Goal: Communication & Community: Participate in discussion

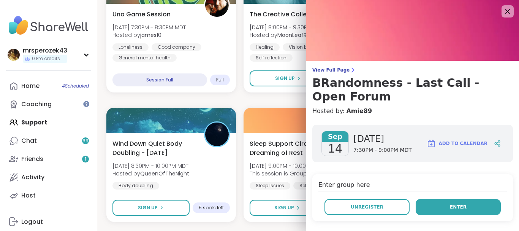
click at [437, 203] on button "Enter" at bounding box center [458, 207] width 85 height 16
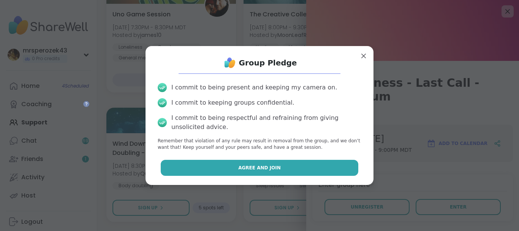
click at [275, 167] on span "Agree and Join" at bounding box center [259, 167] width 43 height 7
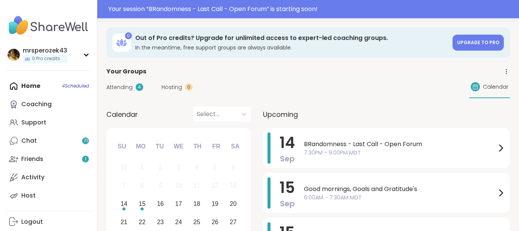
click at [327, 142] on span "BRandomness - Last Call - Open Forum" at bounding box center [400, 144] width 192 height 9
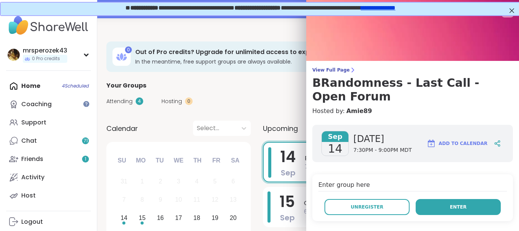
click at [438, 203] on button "Enter" at bounding box center [458, 207] width 85 height 16
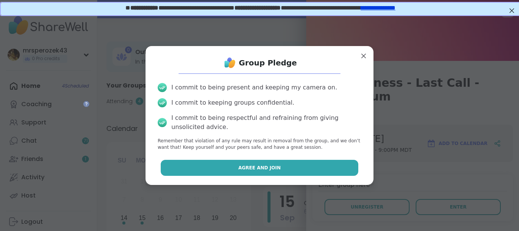
click at [290, 166] on button "Agree and Join" at bounding box center [260, 168] width 198 height 16
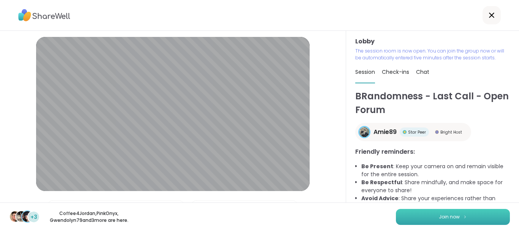
click at [408, 216] on button "Join now" at bounding box center [453, 217] width 114 height 16
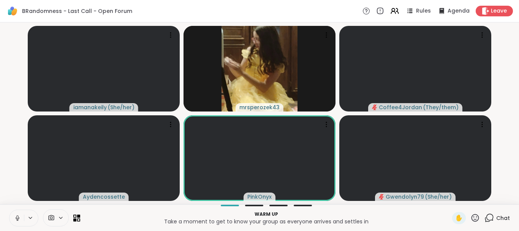
click at [17, 218] on icon at bounding box center [17, 216] width 2 height 3
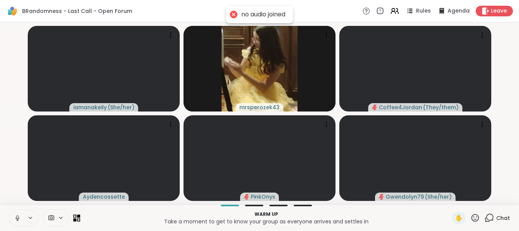
click at [17, 218] on icon at bounding box center [17, 216] width 2 height 3
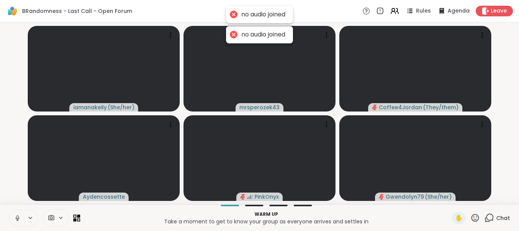
click at [17, 217] on icon at bounding box center [17, 216] width 2 height 3
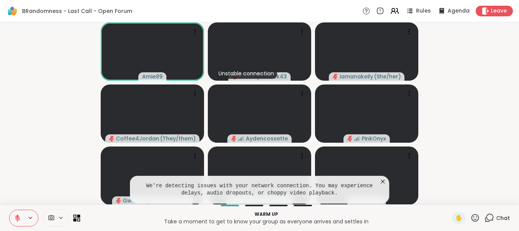
click at [382, 180] on icon at bounding box center [383, 182] width 8 height 8
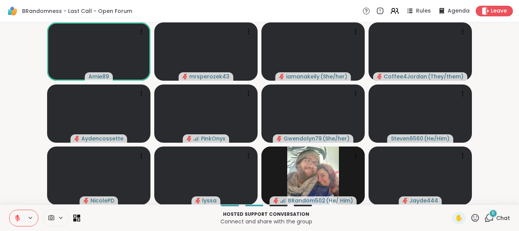
click at [492, 211] on div "6" at bounding box center [493, 213] width 8 height 8
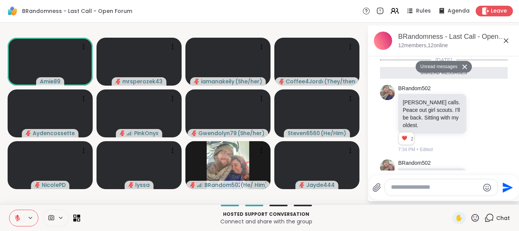
scroll to position [275, 0]
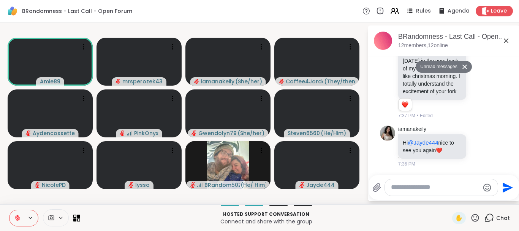
click at [420, 189] on textarea "Type your message" at bounding box center [435, 187] width 89 height 8
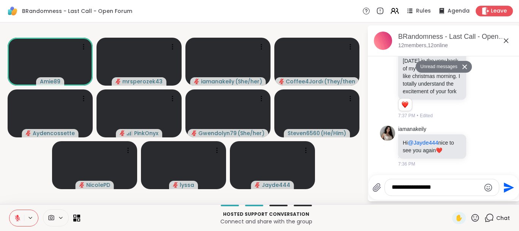
click at [427, 184] on textarea "**********" at bounding box center [436, 187] width 89 height 8
click at [435, 187] on textarea "**********" at bounding box center [436, 187] width 89 height 8
type textarea "**********"
click at [506, 187] on icon "Send" at bounding box center [509, 187] width 10 height 10
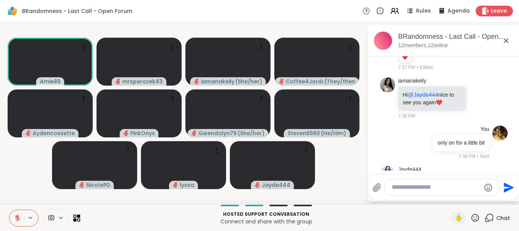
scroll to position [369, 0]
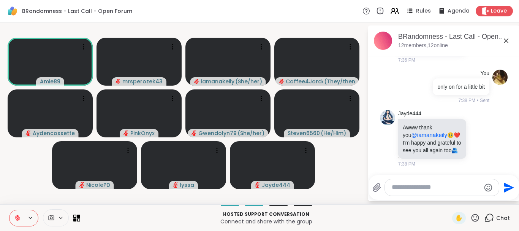
click at [506, 41] on icon at bounding box center [506, 40] width 5 height 5
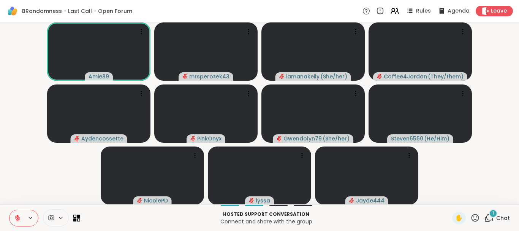
click at [493, 214] on div "1" at bounding box center [493, 213] width 8 height 8
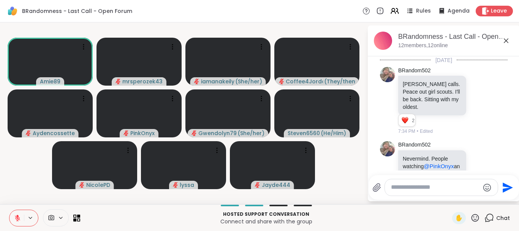
scroll to position [475, 0]
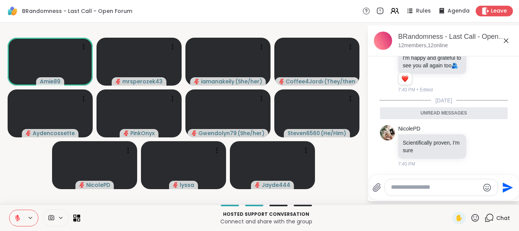
click at [504, 40] on icon at bounding box center [506, 40] width 9 height 9
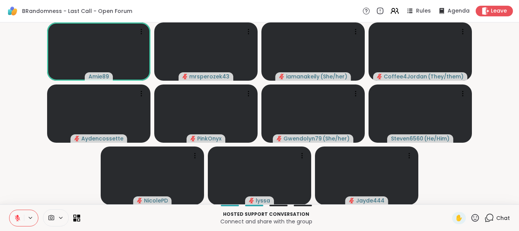
click at [16, 214] on button at bounding box center [17, 218] width 14 height 16
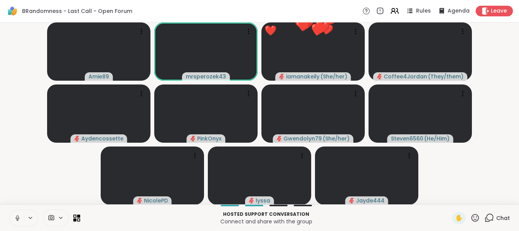
click at [17, 217] on icon at bounding box center [17, 217] width 7 height 7
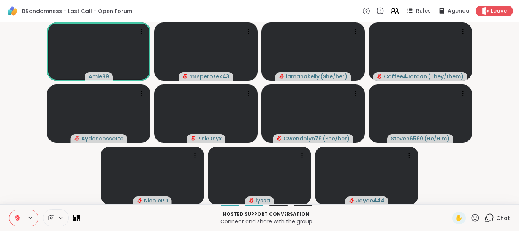
click at [489, 217] on icon at bounding box center [490, 218] width 10 height 10
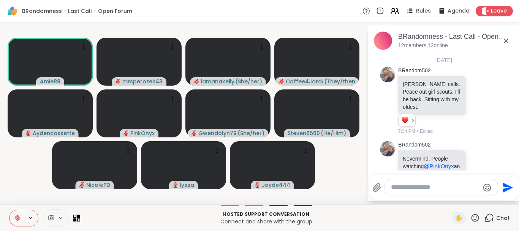
scroll to position [449, 0]
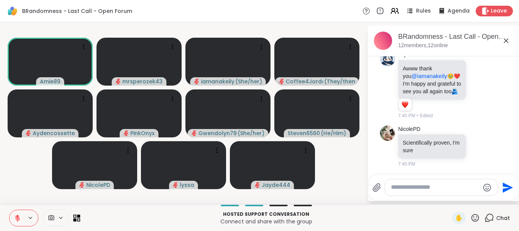
click at [414, 187] on textarea "Type your message" at bounding box center [435, 187] width 89 height 8
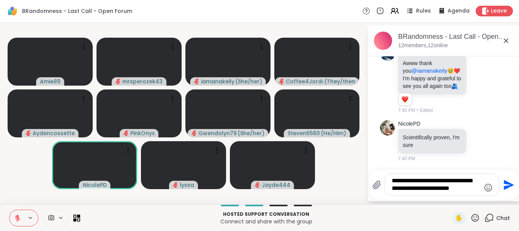
type textarea "**********"
click at [507, 182] on icon "Send" at bounding box center [509, 184] width 10 height 10
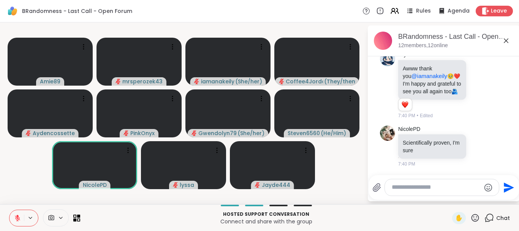
scroll to position [505, 0]
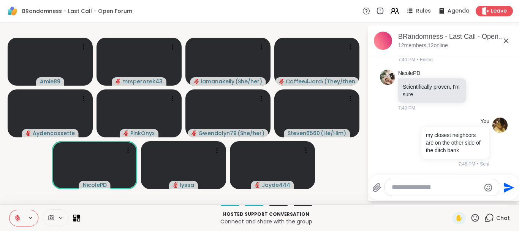
click at [505, 38] on icon at bounding box center [506, 40] width 9 height 9
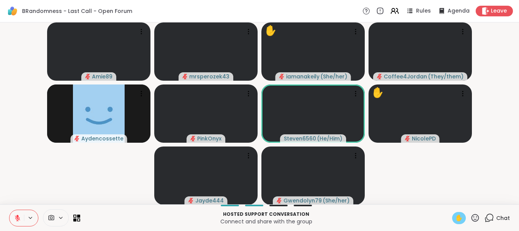
click at [455, 214] on span "✋" at bounding box center [459, 217] width 8 height 9
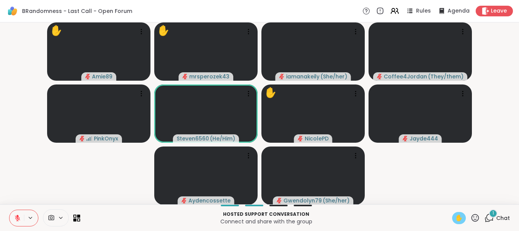
click at [18, 217] on icon at bounding box center [17, 215] width 2 height 3
click at [18, 216] on icon at bounding box center [17, 216] width 2 height 3
click at [459, 216] on span "✋" at bounding box center [459, 217] width 8 height 9
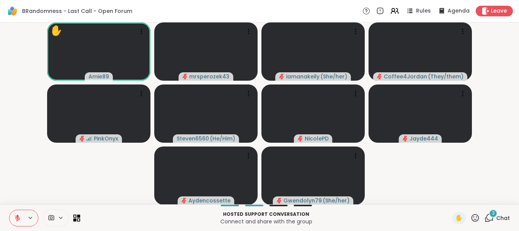
click at [493, 212] on span "3" at bounding box center [493, 213] width 3 height 6
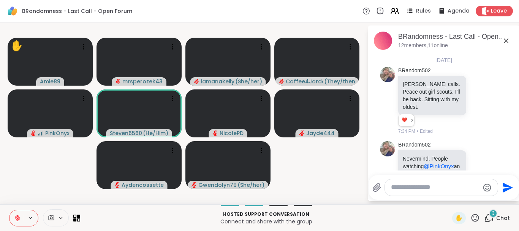
scroll to position [671, 0]
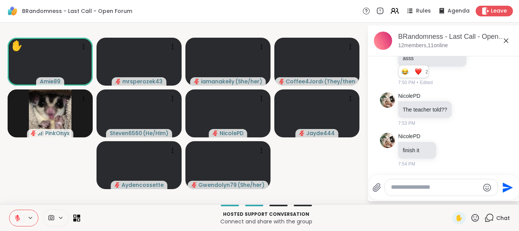
click at [505, 38] on icon at bounding box center [506, 40] width 9 height 9
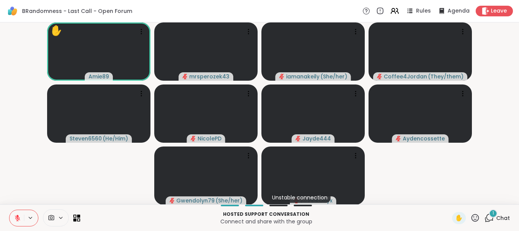
click at [492, 212] on div "1" at bounding box center [493, 213] width 8 height 8
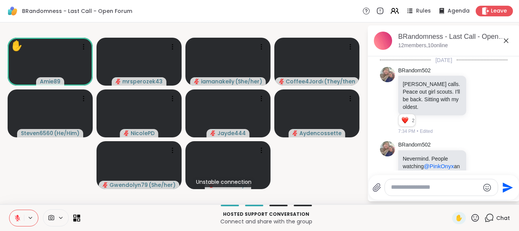
scroll to position [727, 0]
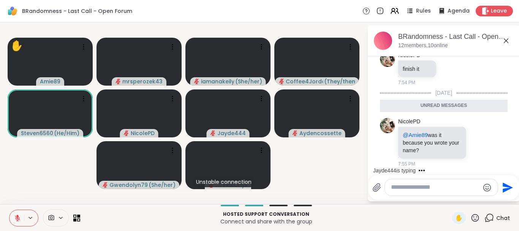
click at [506, 36] on icon at bounding box center [506, 40] width 9 height 9
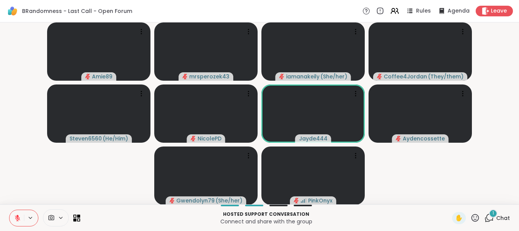
click at [493, 211] on span "1" at bounding box center [494, 213] width 2 height 6
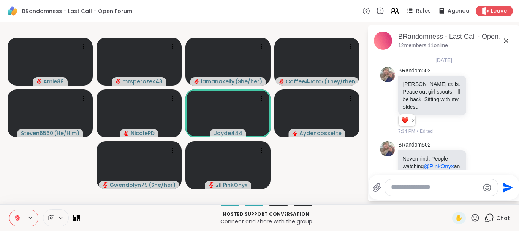
scroll to position [811, 0]
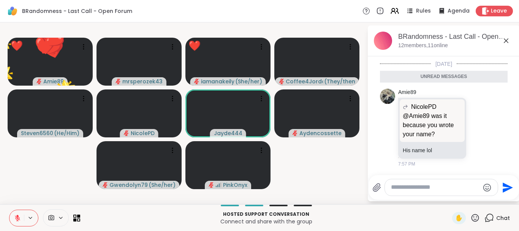
click at [505, 42] on icon at bounding box center [506, 40] width 5 height 5
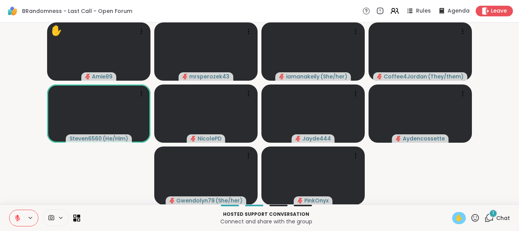
click at [461, 220] on span "✋" at bounding box center [459, 217] width 8 height 9
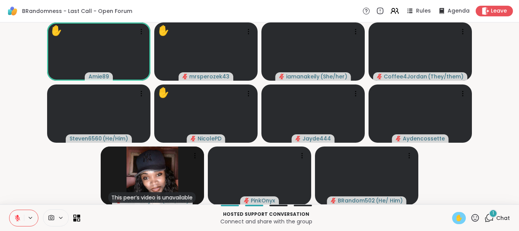
click at [490, 211] on div "1" at bounding box center [493, 213] width 8 height 8
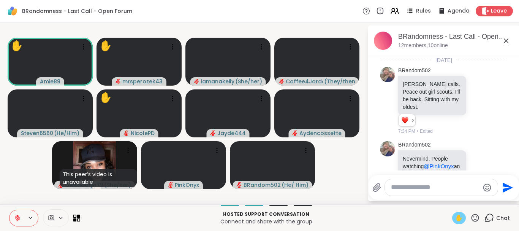
scroll to position [852, 0]
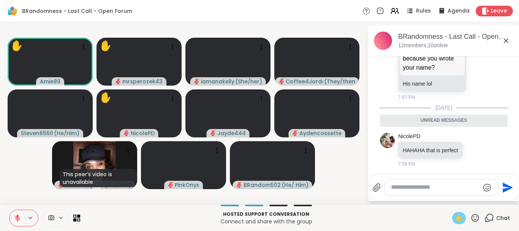
click at [506, 40] on icon at bounding box center [506, 40] width 5 height 5
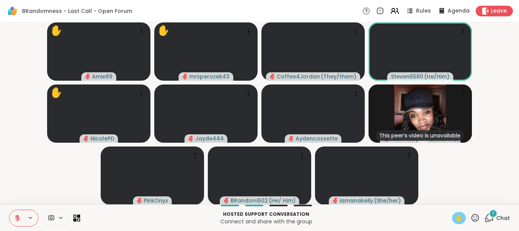
click at [16, 216] on icon at bounding box center [17, 217] width 5 height 5
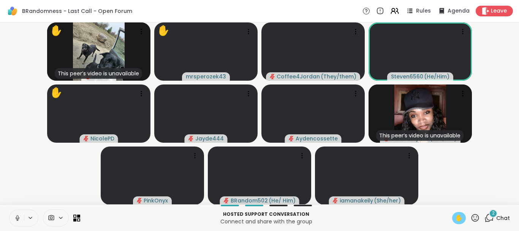
click at [16, 216] on icon at bounding box center [17, 217] width 7 height 7
click at [457, 215] on span "✋" at bounding box center [459, 217] width 8 height 9
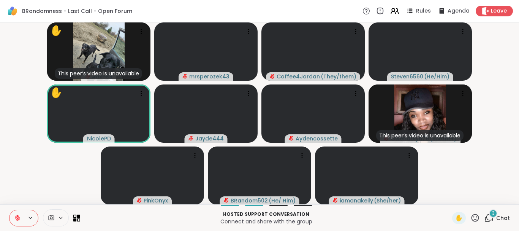
click at [492, 211] on div "3" at bounding box center [493, 213] width 8 height 8
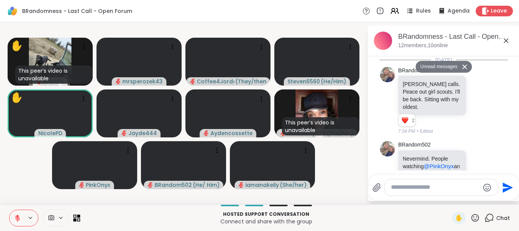
scroll to position [1059, 0]
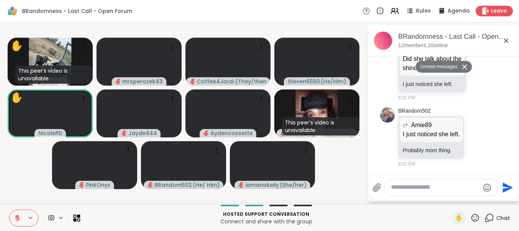
click at [505, 38] on icon at bounding box center [506, 40] width 9 height 9
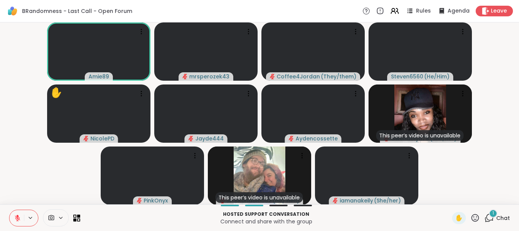
click at [494, 212] on span "1" at bounding box center [494, 213] width 2 height 6
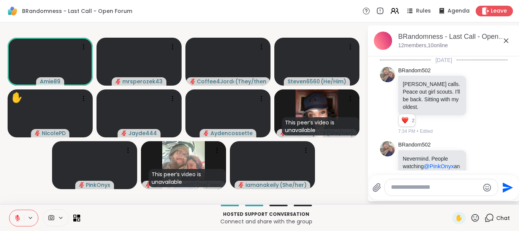
scroll to position [1107, 0]
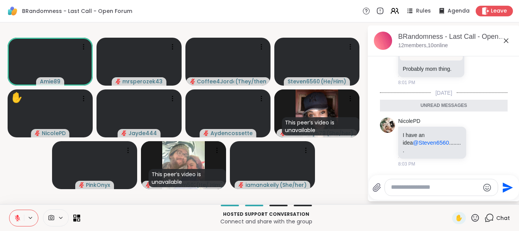
click at [506, 41] on icon at bounding box center [506, 40] width 5 height 5
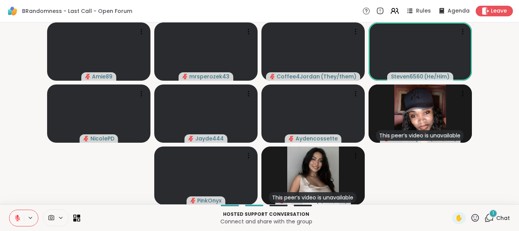
click at [492, 211] on div "1" at bounding box center [493, 213] width 8 height 8
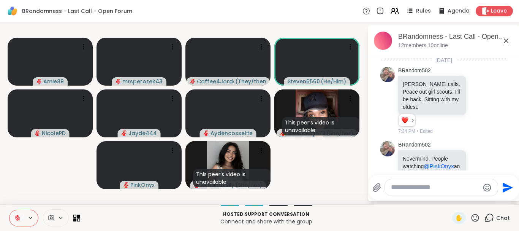
scroll to position [1155, 0]
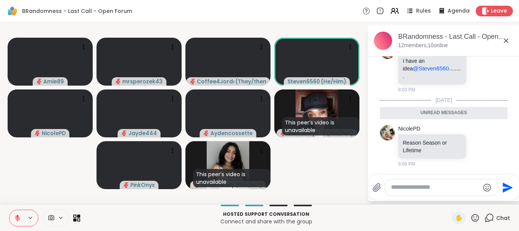
click at [507, 39] on icon at bounding box center [506, 40] width 9 height 9
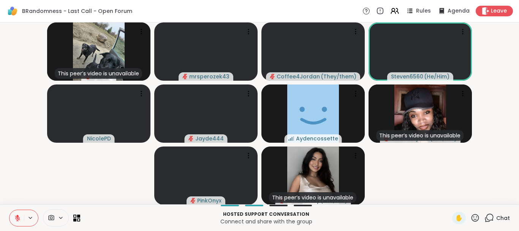
click at [488, 217] on icon at bounding box center [490, 218] width 10 height 10
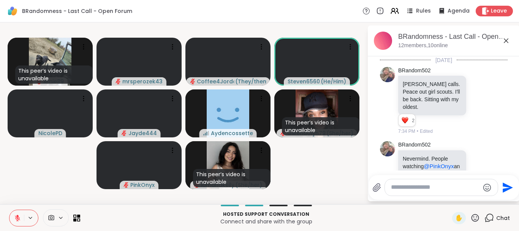
scroll to position [1129, 0]
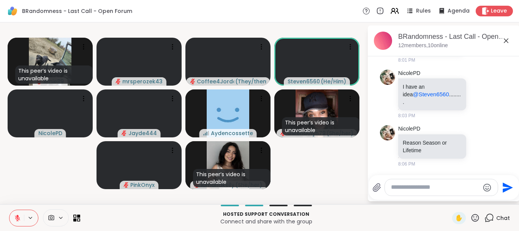
click at [431, 185] on textarea "Type your message" at bounding box center [435, 187] width 89 height 8
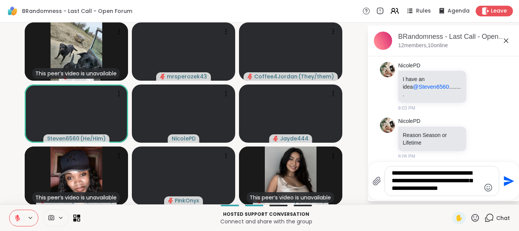
type textarea "**********"
click at [504, 180] on icon "Send" at bounding box center [508, 181] width 12 height 12
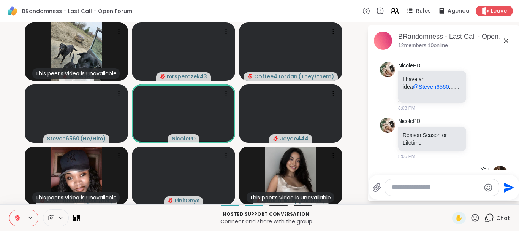
scroll to position [1193, 0]
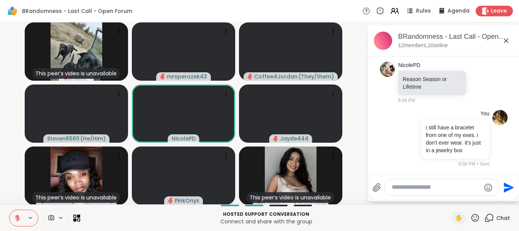
click at [505, 43] on icon at bounding box center [506, 40] width 9 height 9
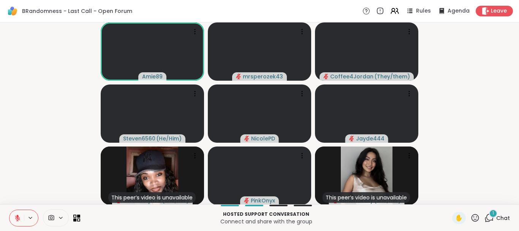
click at [492, 212] on div "1" at bounding box center [493, 213] width 8 height 8
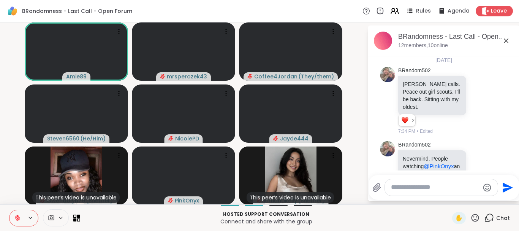
scroll to position [1259, 0]
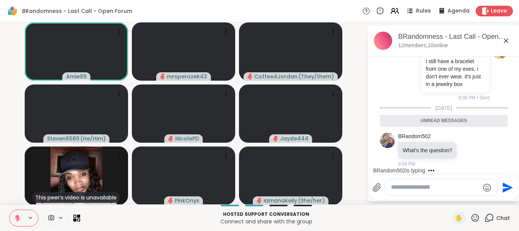
click at [408, 189] on textarea "Type your message" at bounding box center [435, 187] width 89 height 8
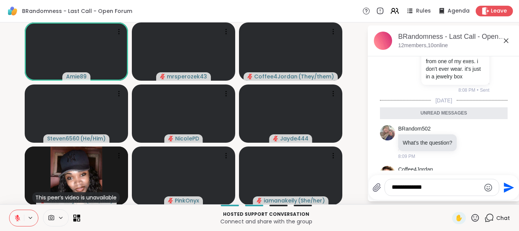
scroll to position [1281, 0]
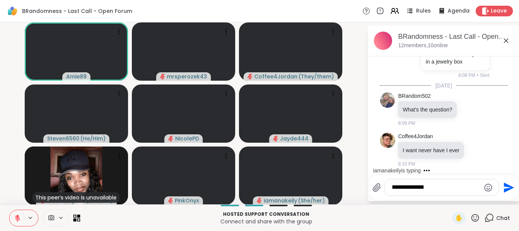
type textarea "**********"
click at [505, 184] on icon "Send" at bounding box center [509, 187] width 10 height 10
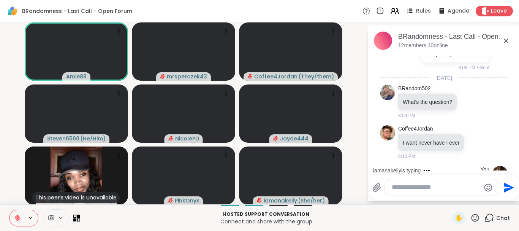
scroll to position [1322, 0]
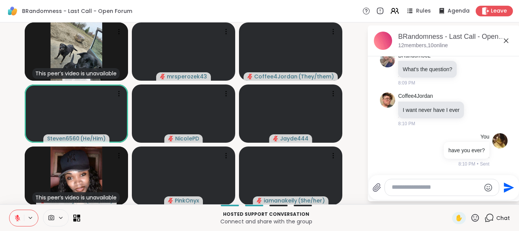
click at [507, 41] on icon at bounding box center [506, 40] width 5 height 5
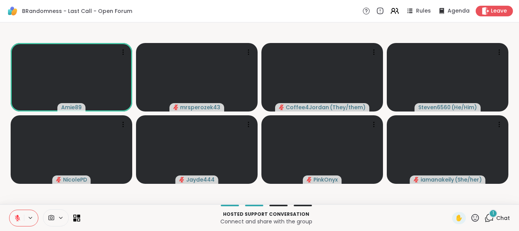
click at [492, 213] on div "1" at bounding box center [493, 213] width 8 height 8
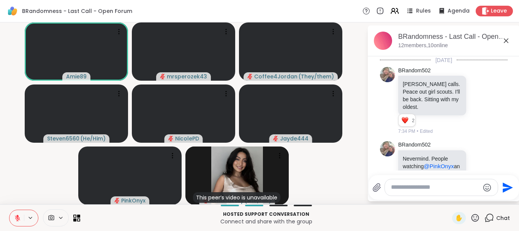
scroll to position [1380, 0]
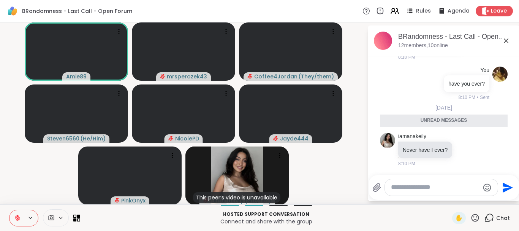
click at [506, 40] on icon at bounding box center [506, 40] width 5 height 5
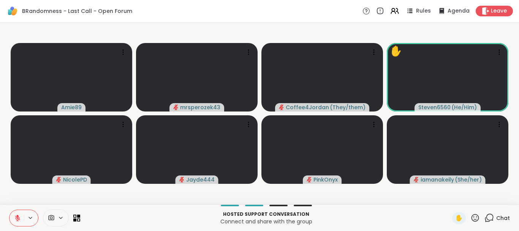
click at [489, 214] on icon at bounding box center [490, 218] width 10 height 10
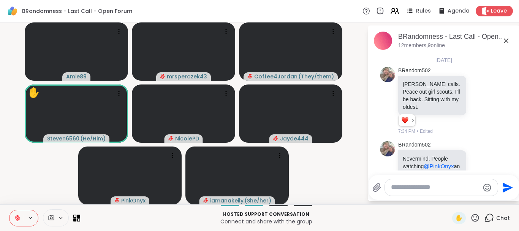
scroll to position [1355, 0]
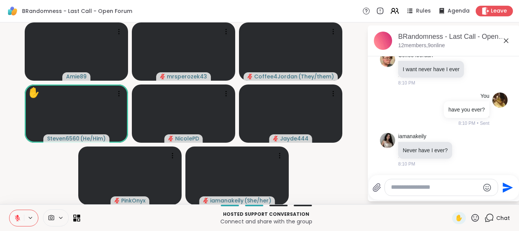
click at [420, 188] on textarea "Type your message" at bounding box center [435, 187] width 89 height 8
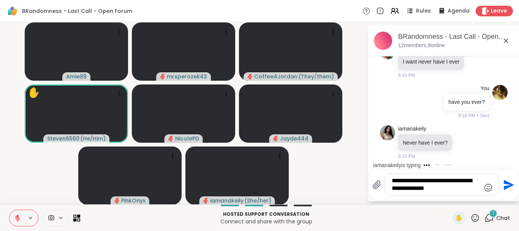
scroll to position [1416, 0]
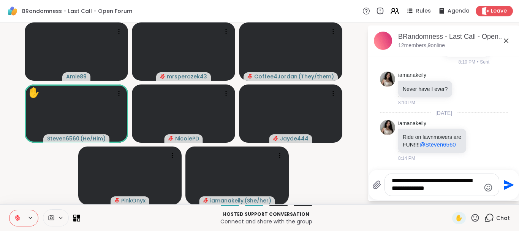
type textarea "**********"
click at [506, 182] on icon "Send" at bounding box center [509, 184] width 10 height 10
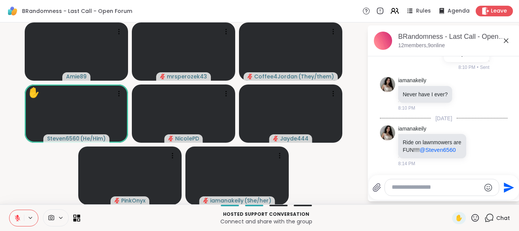
scroll to position [1466, 0]
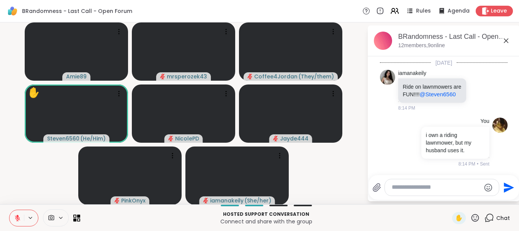
click at [505, 39] on icon at bounding box center [506, 40] width 5 height 5
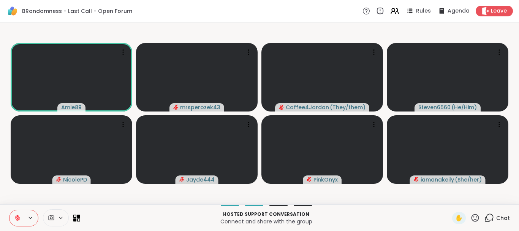
click at [17, 214] on icon at bounding box center [17, 217] width 7 height 7
click at [90, 205] on div at bounding box center [266, 206] width 363 height 2
click at [17, 215] on icon at bounding box center [17, 217] width 7 height 7
click at [489, 216] on icon at bounding box center [490, 218] width 10 height 10
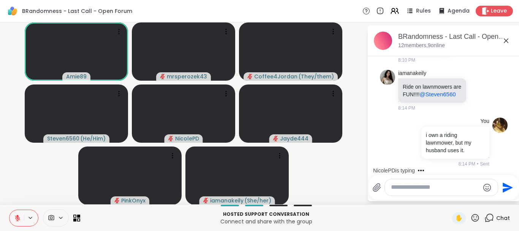
scroll to position [1507, 0]
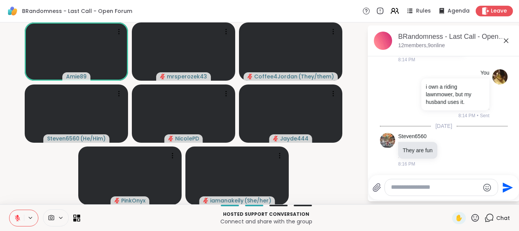
click at [506, 40] on icon at bounding box center [506, 40] width 5 height 5
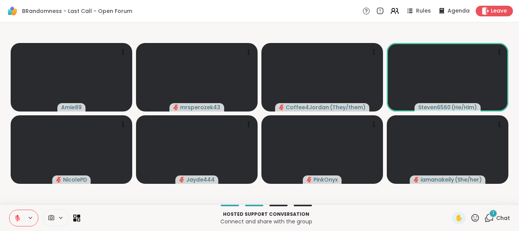
click at [492, 212] on div "1" at bounding box center [493, 213] width 8 height 8
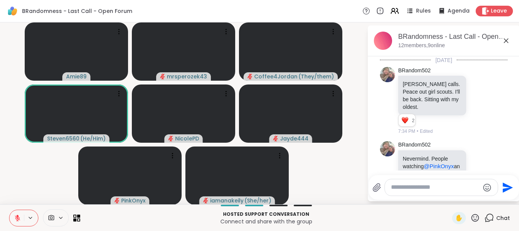
scroll to position [1576, 0]
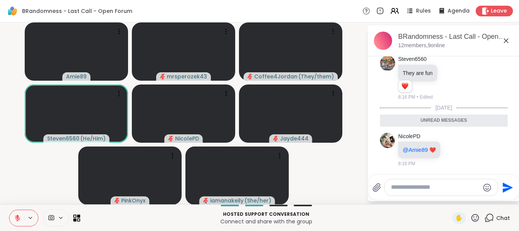
click at [506, 38] on icon at bounding box center [506, 40] width 9 height 9
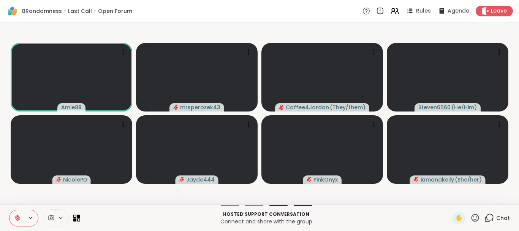
click at [491, 216] on icon at bounding box center [490, 218] width 10 height 10
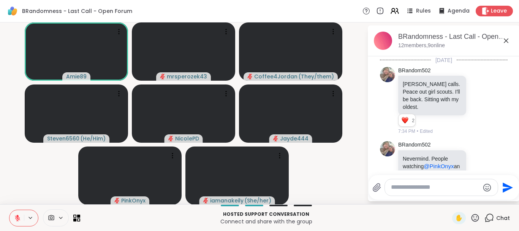
scroll to position [1550, 0]
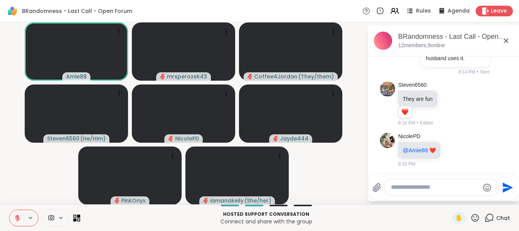
click at [406, 185] on textarea "Type your message" at bounding box center [435, 187] width 89 height 8
drag, startPoint x: 406, startPoint y: 185, endPoint x: 401, endPoint y: 182, distance: 5.3
click at [401, 183] on textarea "Type your message" at bounding box center [435, 187] width 89 height 8
click at [407, 188] on textarea "*****" at bounding box center [436, 187] width 89 height 8
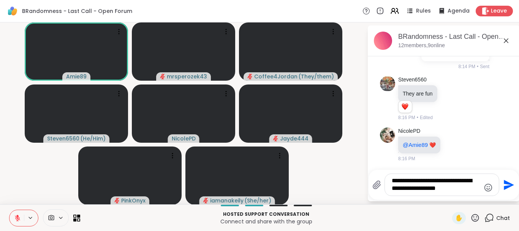
type textarea "**********"
click at [504, 182] on icon "Send" at bounding box center [509, 184] width 10 height 10
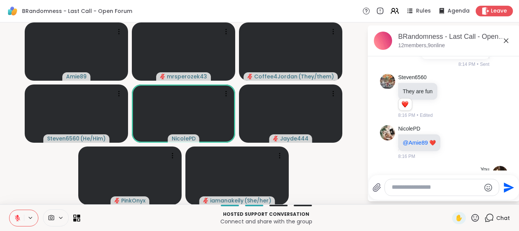
scroll to position [1606, 0]
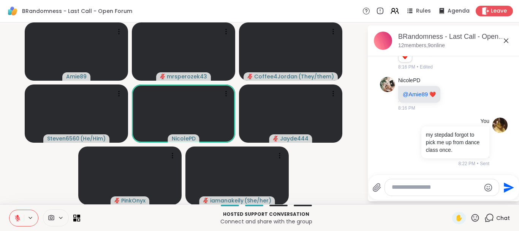
click at [508, 38] on icon at bounding box center [506, 40] width 9 height 9
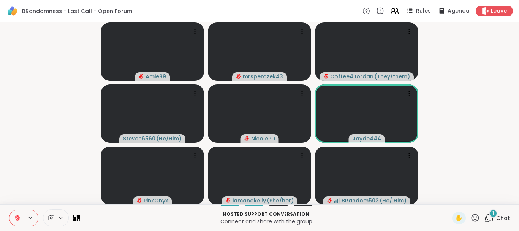
click at [491, 211] on div "1" at bounding box center [493, 213] width 8 height 8
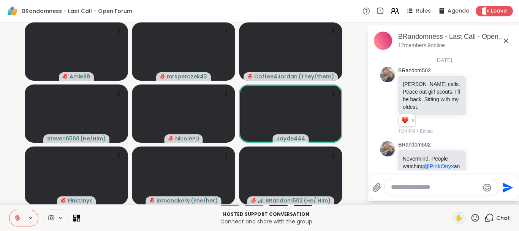
scroll to position [1683, 0]
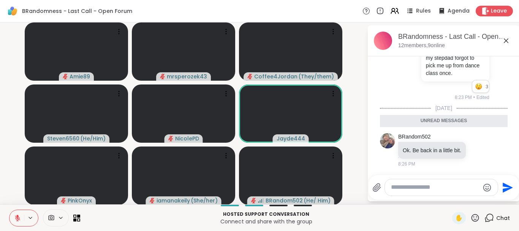
click at [505, 41] on icon at bounding box center [506, 40] width 9 height 9
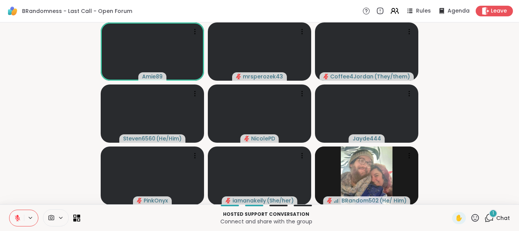
click at [494, 213] on span "1" at bounding box center [494, 213] width 2 height 6
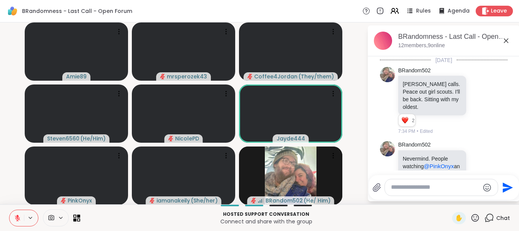
scroll to position [1724, 0]
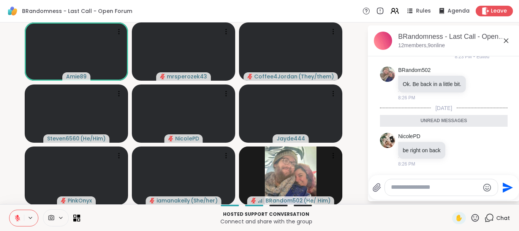
click at [506, 40] on icon at bounding box center [506, 40] width 5 height 5
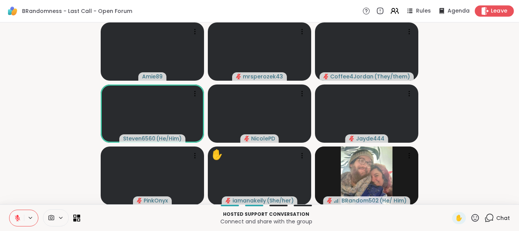
click at [496, 11] on span "Leave" at bounding box center [499, 11] width 17 height 8
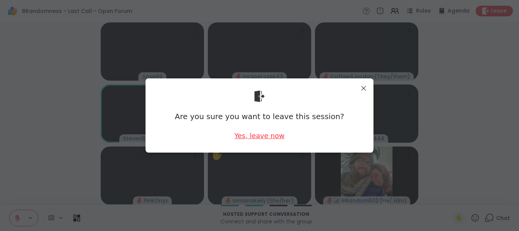
click at [246, 135] on div "Yes, leave now" at bounding box center [260, 136] width 50 height 10
